Goal: Find specific page/section: Find specific page/section

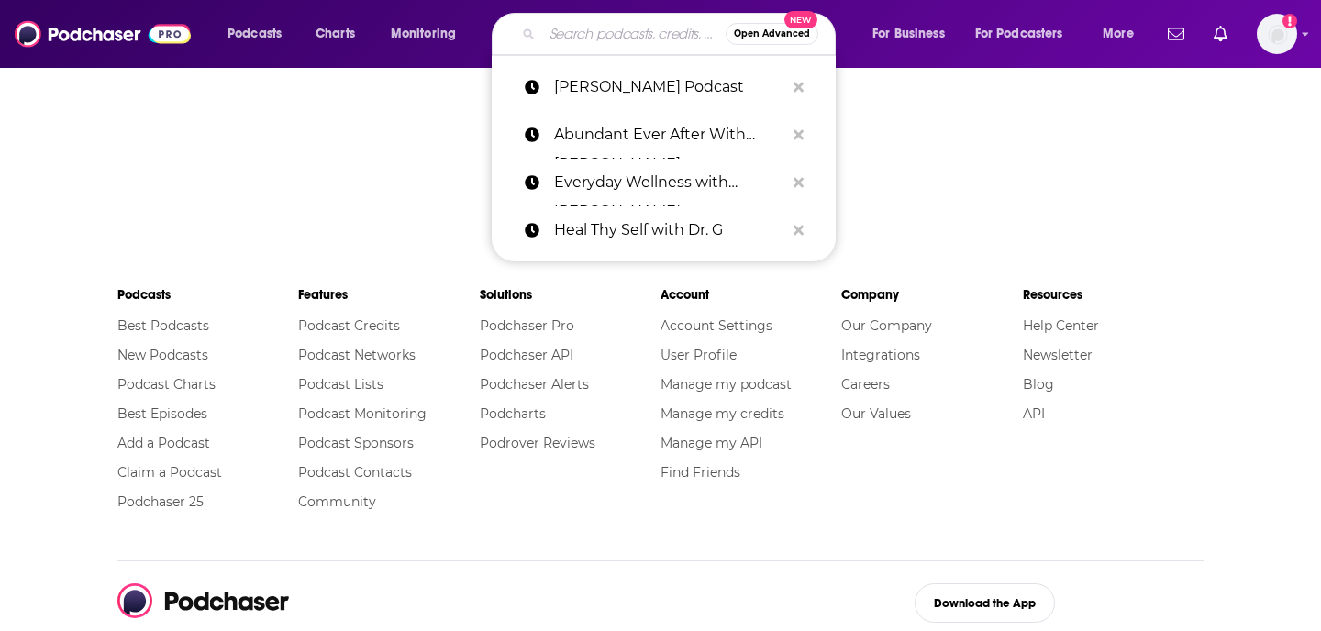
click at [632, 33] on input "Search podcasts, credits, & more..." at bounding box center [634, 33] width 184 height 29
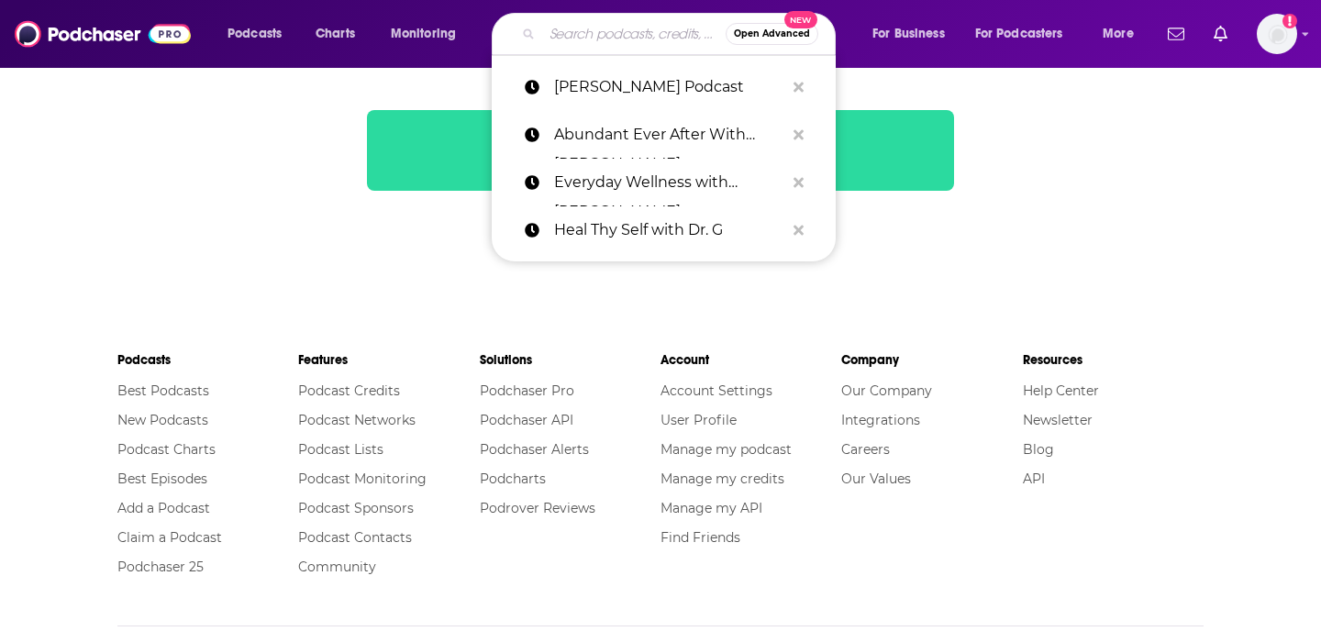
paste input "Here & Now Anytime"
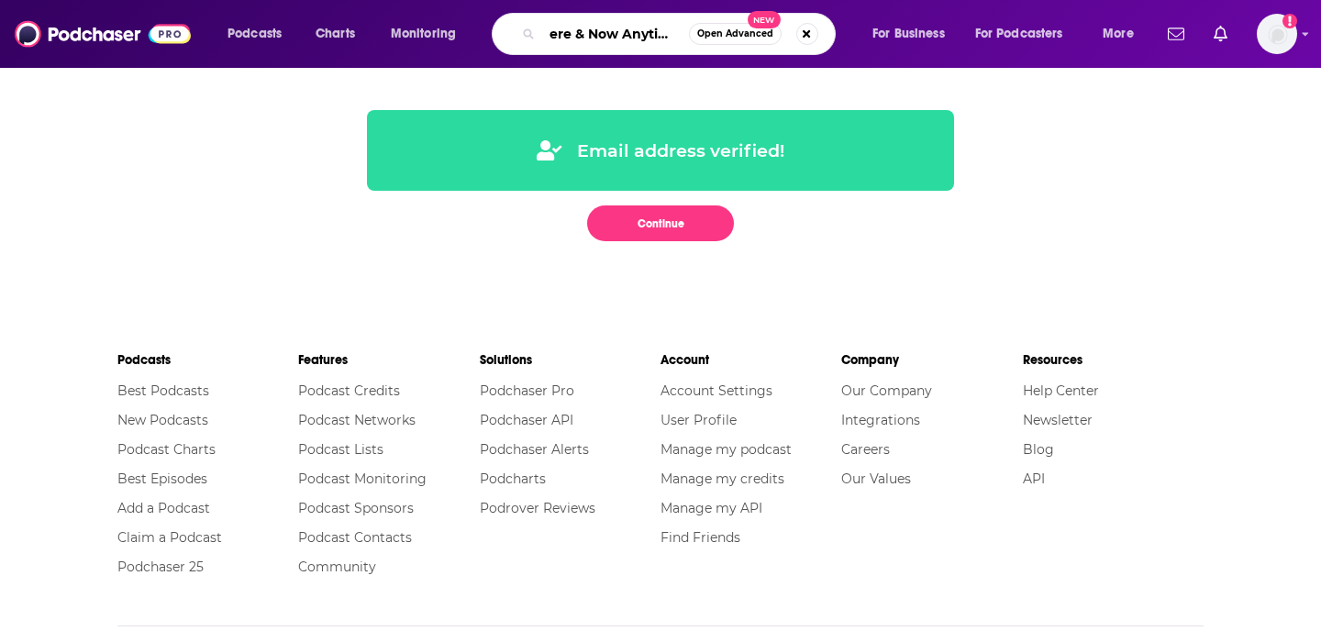
type input "Here & Now Anytime"
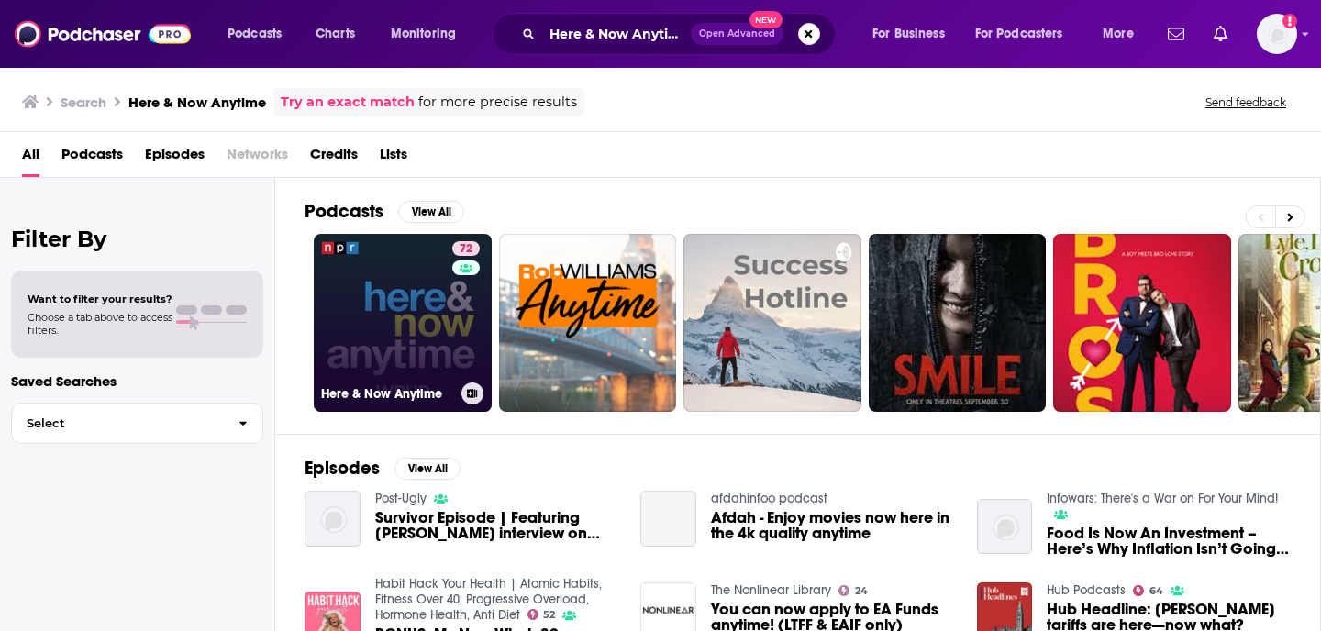
click at [363, 299] on link "72 Here & Now Anytime" at bounding box center [403, 323] width 178 height 178
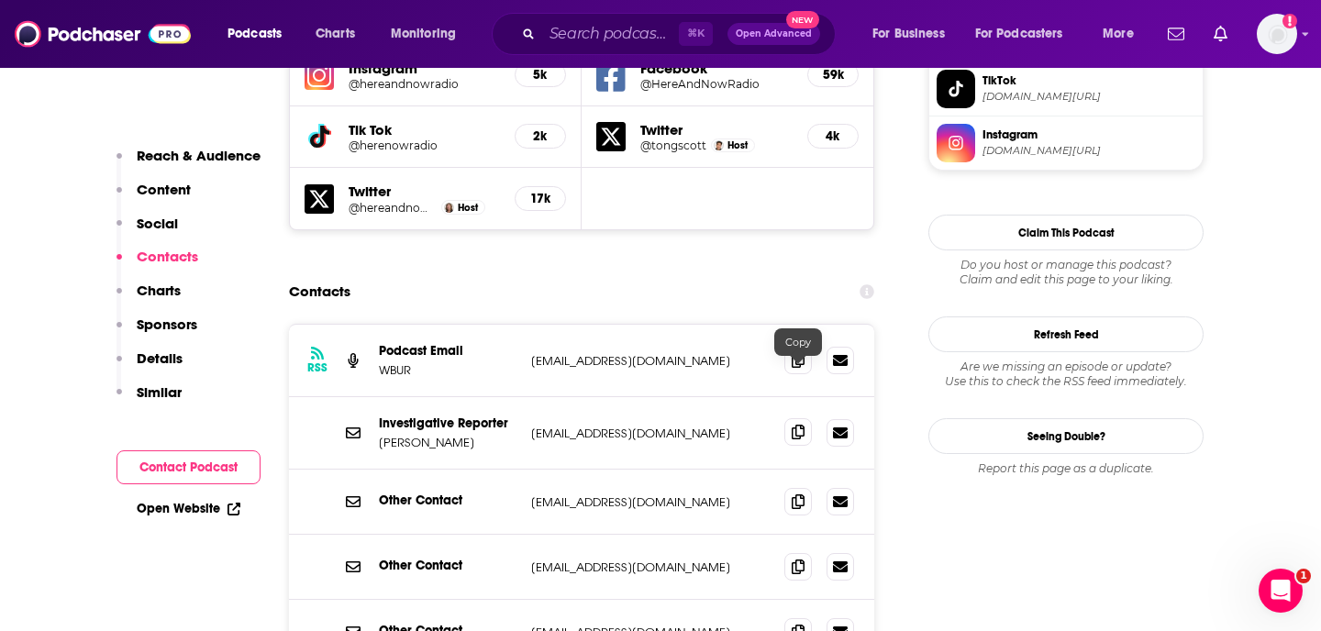
click at [797, 418] on span at bounding box center [799, 432] width 28 height 28
